Goal: Task Accomplishment & Management: Use online tool/utility

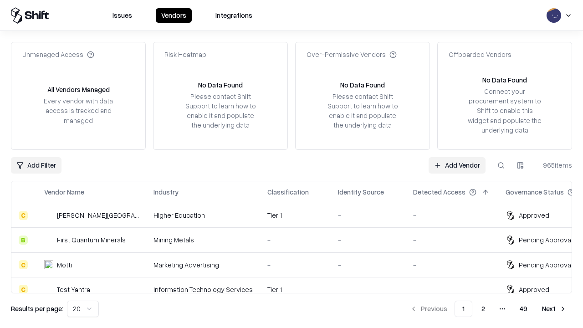
click at [456, 165] on link "Add Vendor" at bounding box center [456, 165] width 57 height 16
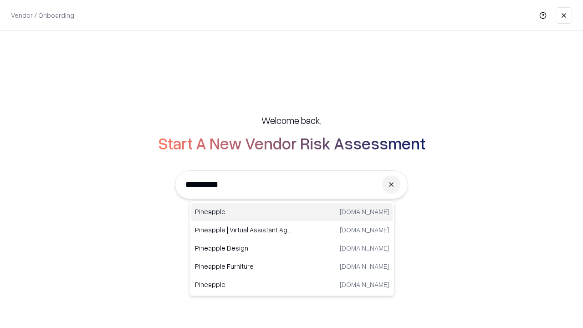
click at [292, 212] on div "Pineapple [DOMAIN_NAME]" at bounding box center [291, 212] width 201 height 18
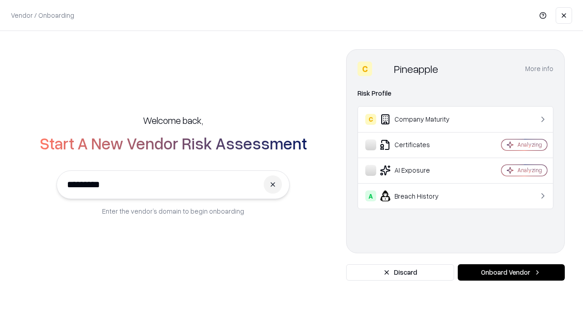
type input "*********"
click at [511, 272] on button "Onboard Vendor" at bounding box center [510, 272] width 107 height 16
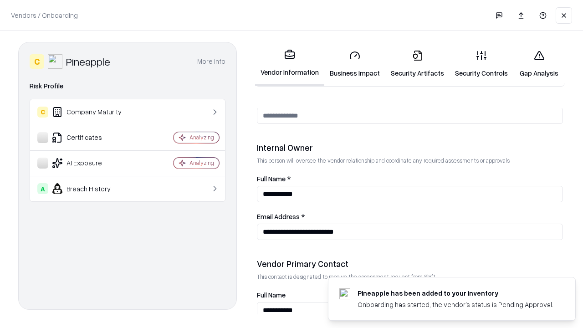
scroll to position [471, 0]
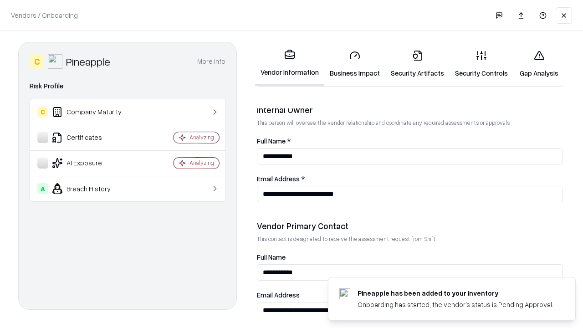
click at [417, 64] on link "Security Artifacts" at bounding box center [417, 64] width 64 height 42
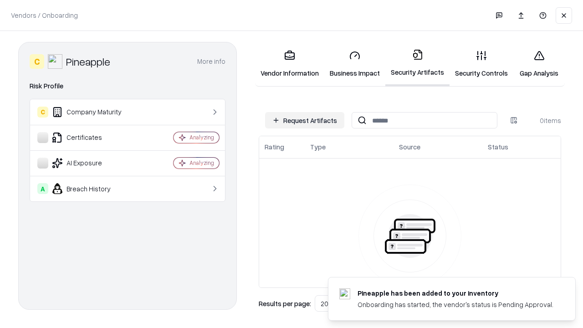
click at [304, 120] on button "Request Artifacts" at bounding box center [304, 120] width 79 height 16
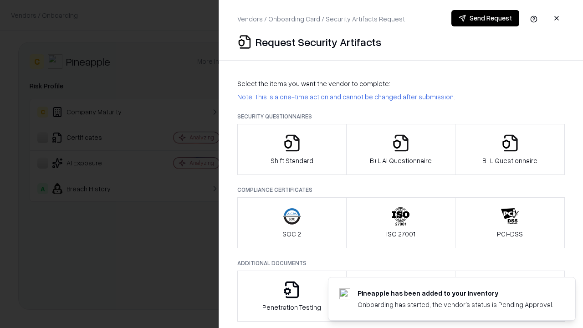
click at [509, 149] on icon "button" at bounding box center [510, 143] width 18 height 18
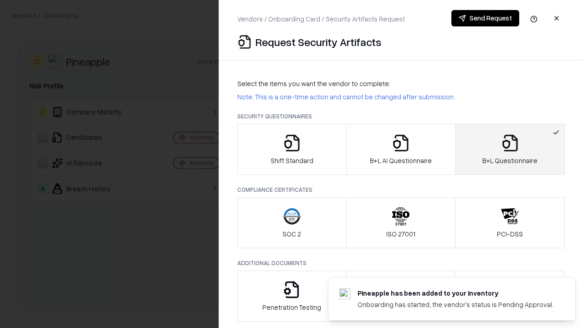
click at [400, 149] on icon "button" at bounding box center [400, 143] width 18 height 18
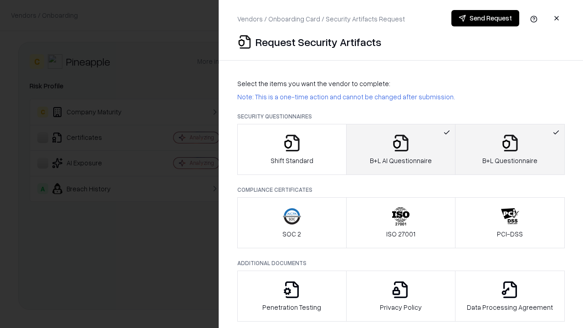
click at [485, 18] on button "Send Request" at bounding box center [485, 18] width 68 height 16
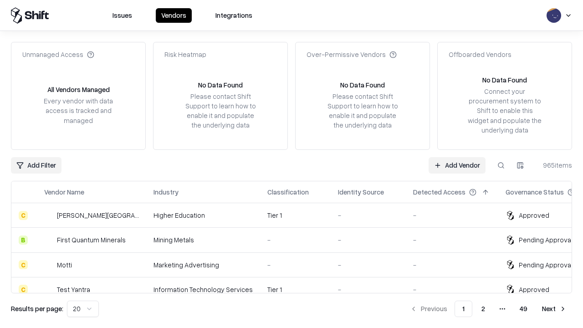
click at [456, 165] on link "Add Vendor" at bounding box center [456, 165] width 57 height 16
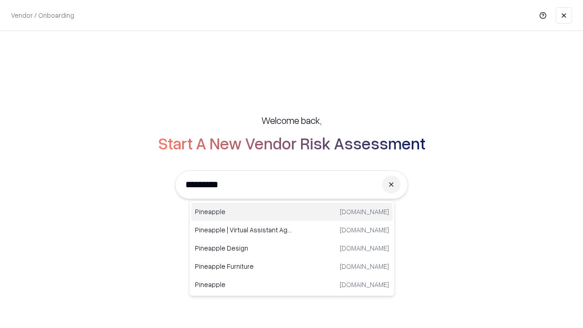
click at [292, 212] on div "Pineapple [DOMAIN_NAME]" at bounding box center [291, 212] width 201 height 18
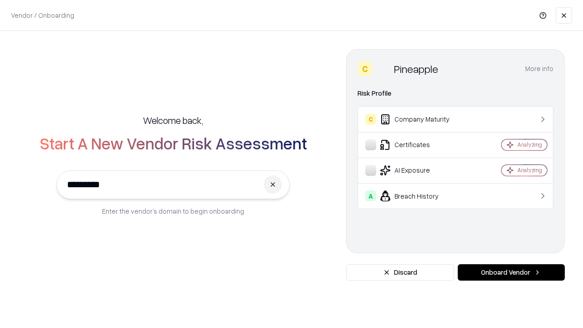
type input "*********"
click at [511, 272] on button "Onboard Vendor" at bounding box center [510, 272] width 107 height 16
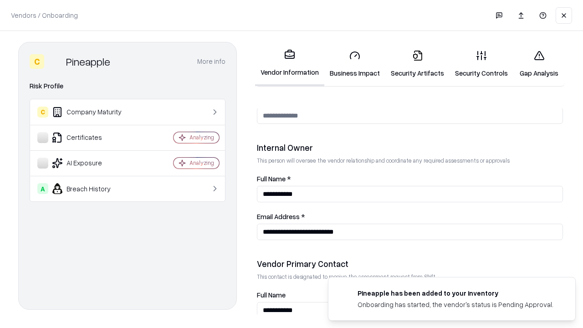
scroll to position [471, 0]
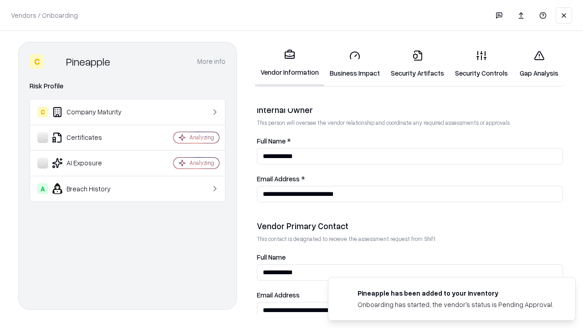
click at [538, 64] on link "Gap Analysis" at bounding box center [538, 64] width 51 height 42
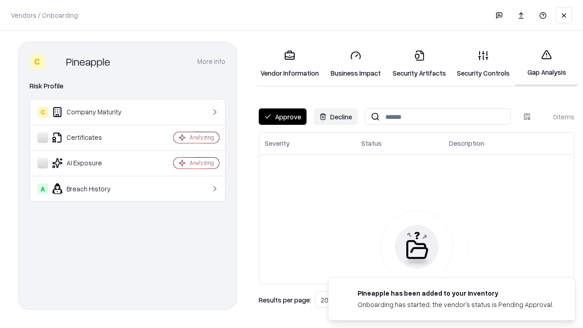
click at [282, 117] on button "Approve" at bounding box center [283, 116] width 48 height 16
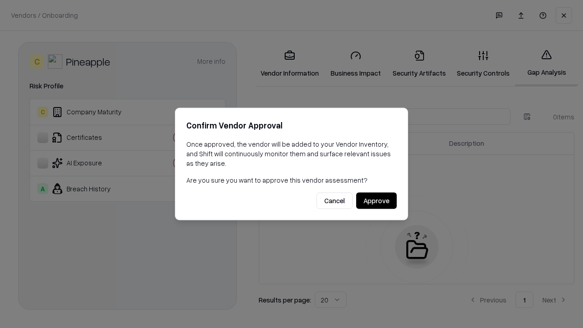
click at [376, 200] on button "Approve" at bounding box center [376, 201] width 41 height 16
